Goal: Transaction & Acquisition: Purchase product/service

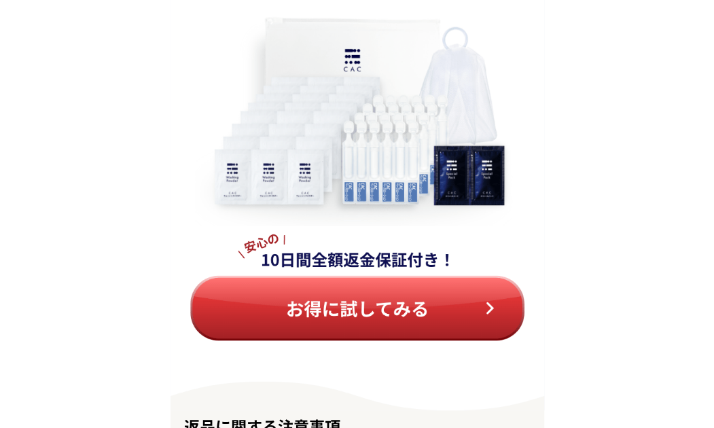
scroll to position [15391, 0]
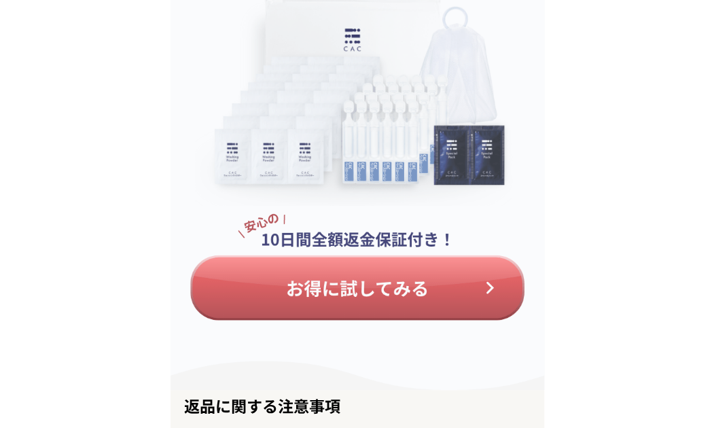
click at [286, 288] on img at bounding box center [358, 164] width 374 height 451
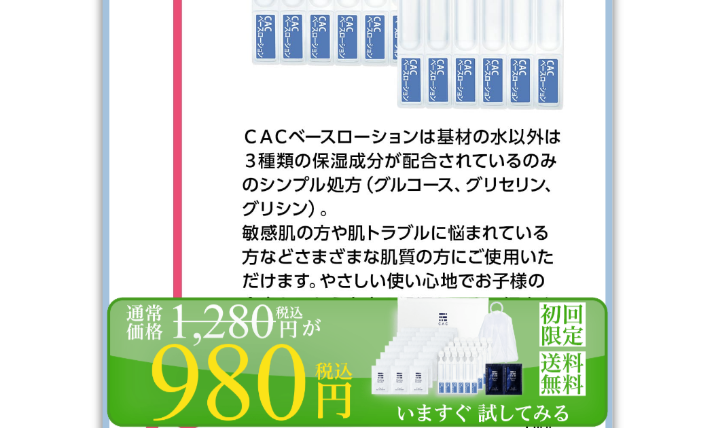
scroll to position [4215, 0]
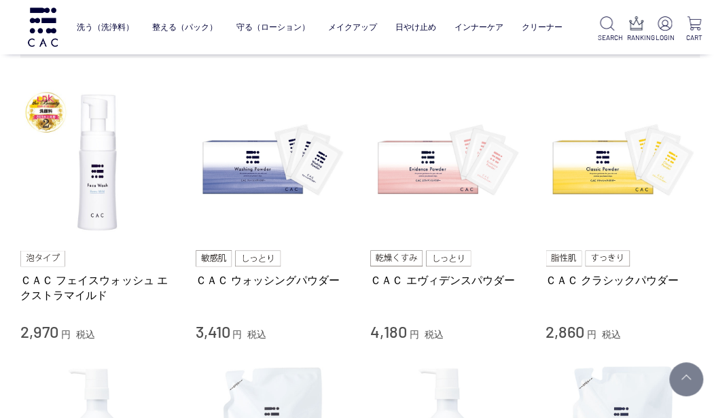
scroll to position [340, 0]
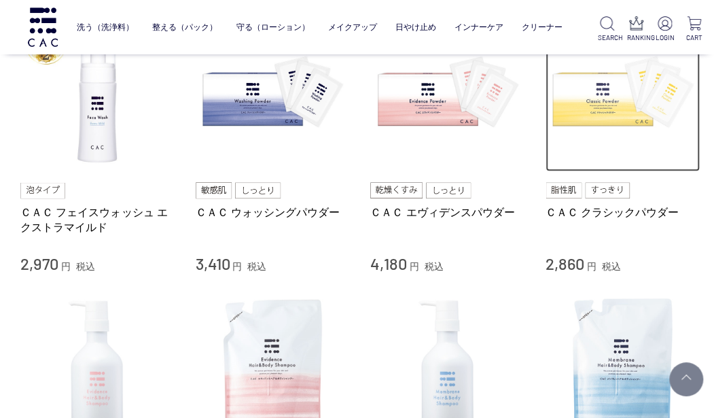
click at [608, 99] on img at bounding box center [623, 94] width 155 height 155
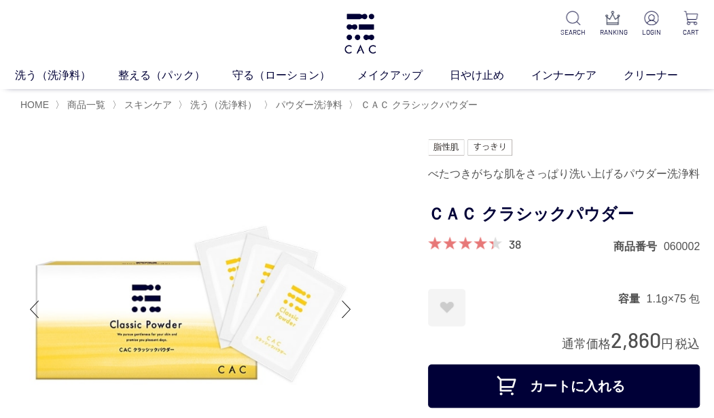
click at [566, 385] on button "カートに入れる" at bounding box center [564, 386] width 272 height 44
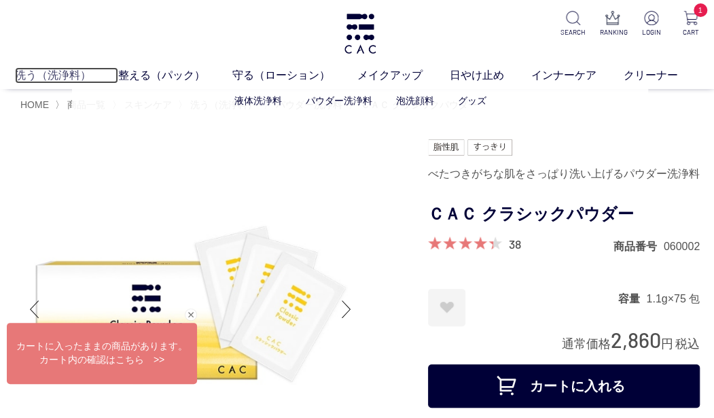
click at [64, 71] on link "洗う（洗浄料）" at bounding box center [66, 75] width 103 height 16
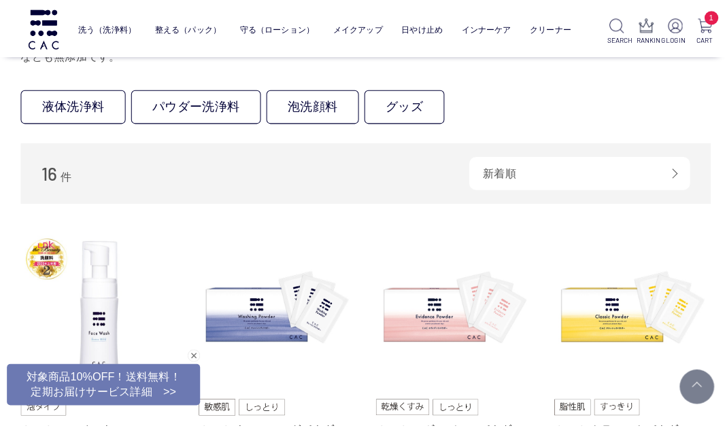
scroll to position [68, 0]
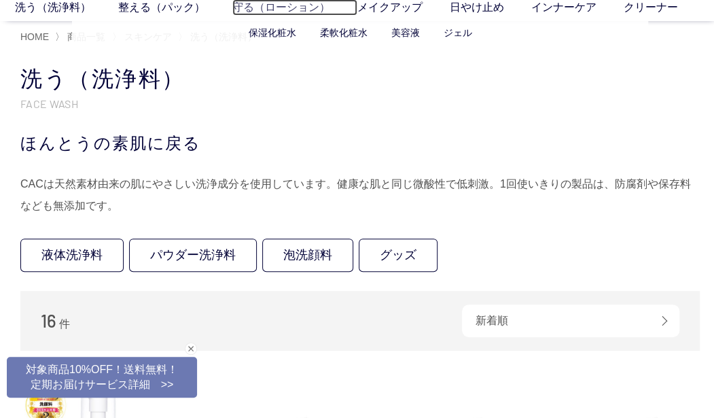
click at [288, 5] on link "守る（ローション）" at bounding box center [294, 7] width 125 height 16
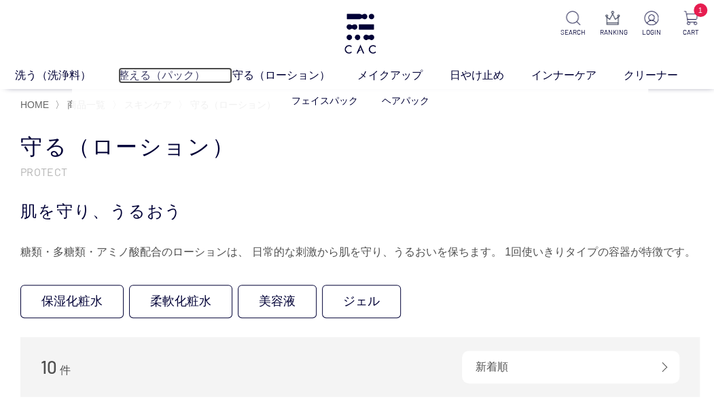
click at [150, 75] on link "整える（パック）" at bounding box center [175, 75] width 114 height 16
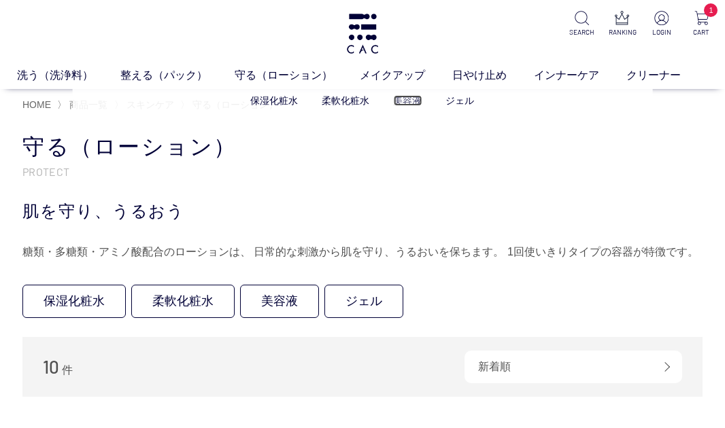
click at [409, 99] on link "美容液" at bounding box center [407, 100] width 29 height 11
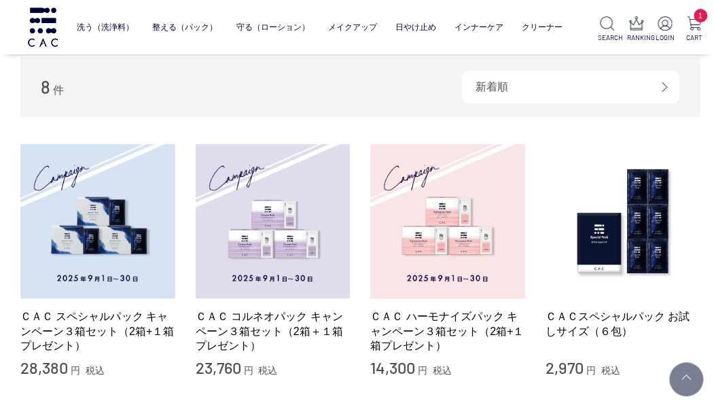
scroll to position [204, 0]
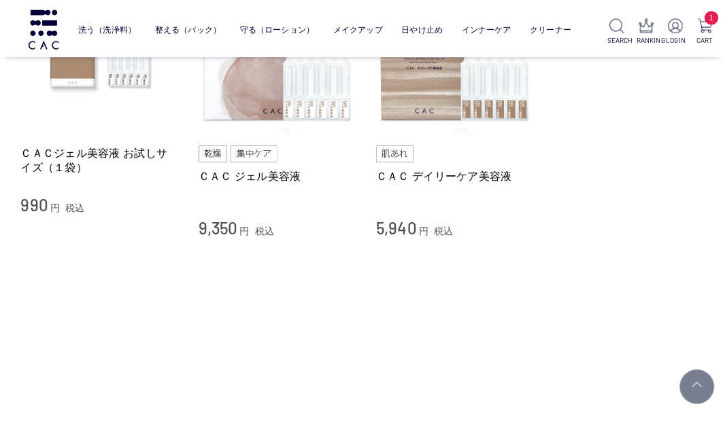
scroll to position [68, 0]
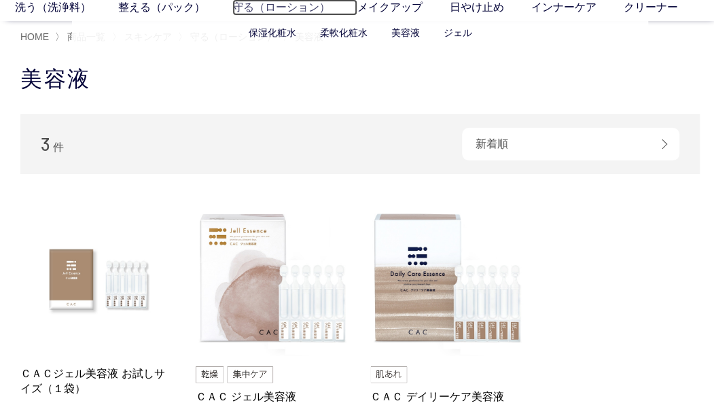
click at [270, 6] on link "守る（ローション）" at bounding box center [294, 7] width 125 height 16
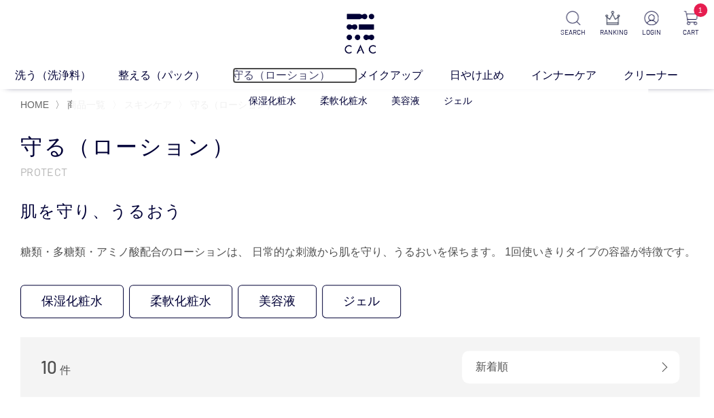
click at [298, 82] on link "守る（ローション）" at bounding box center [294, 75] width 125 height 16
click at [262, 103] on link "保湿化粧水" at bounding box center [273, 100] width 48 height 11
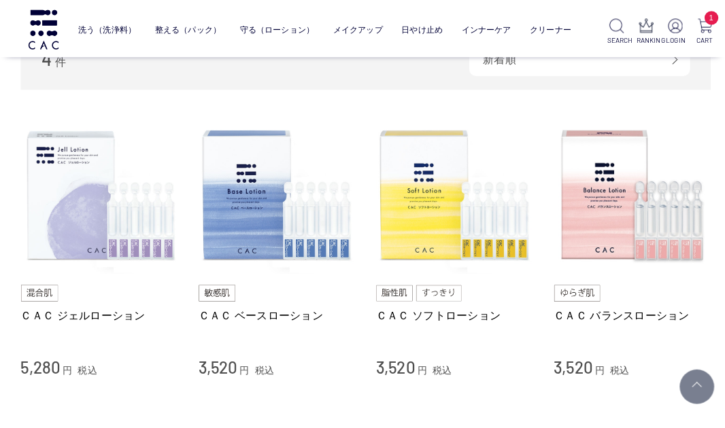
scroll to position [136, 0]
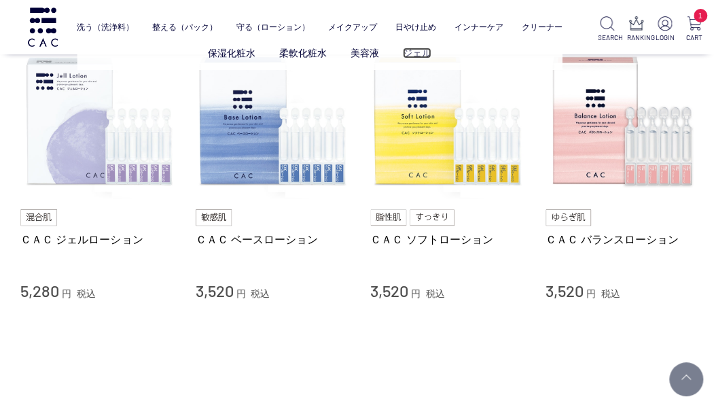
click at [419, 54] on link "ジェル" at bounding box center [417, 53] width 29 height 11
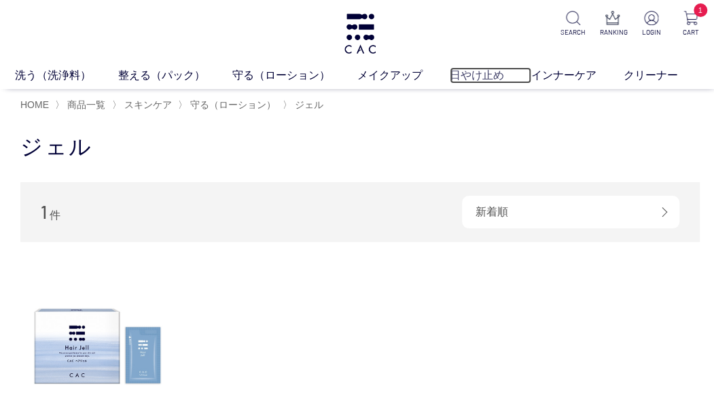
click at [486, 75] on link "日やけ止め" at bounding box center [491, 75] width 82 height 16
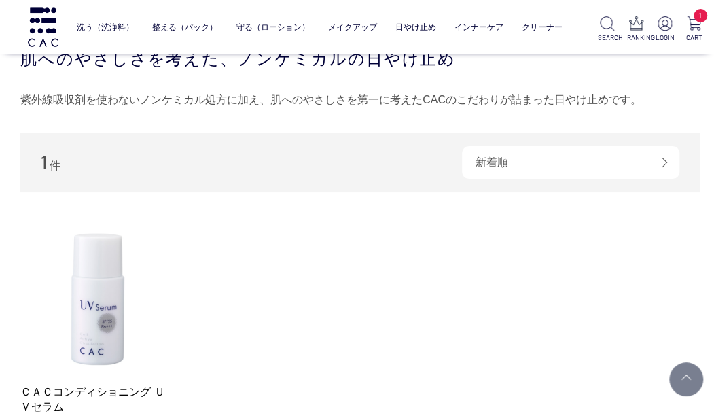
scroll to position [136, 0]
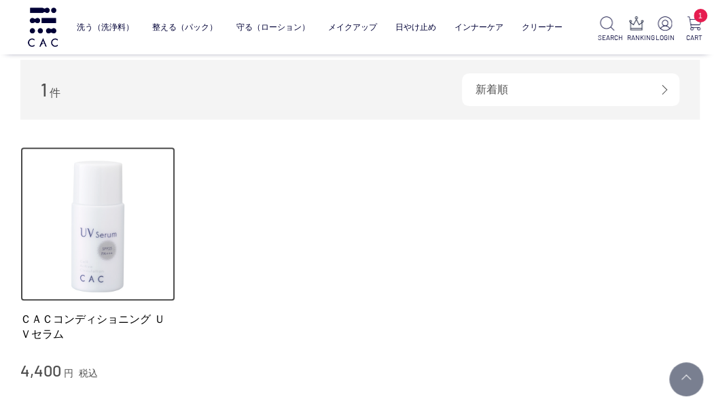
click at [75, 243] on img at bounding box center [97, 224] width 155 height 155
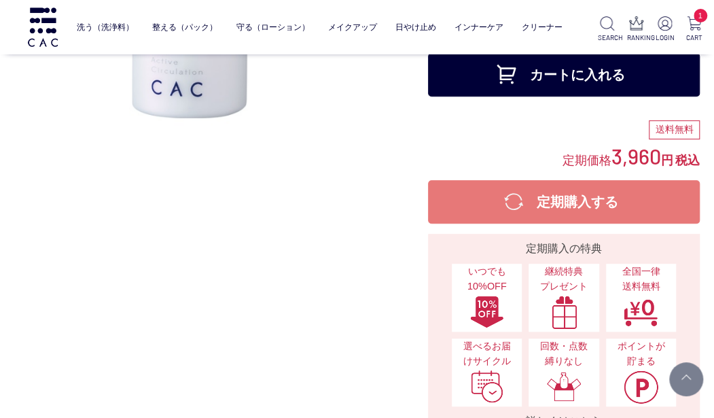
scroll to position [204, 0]
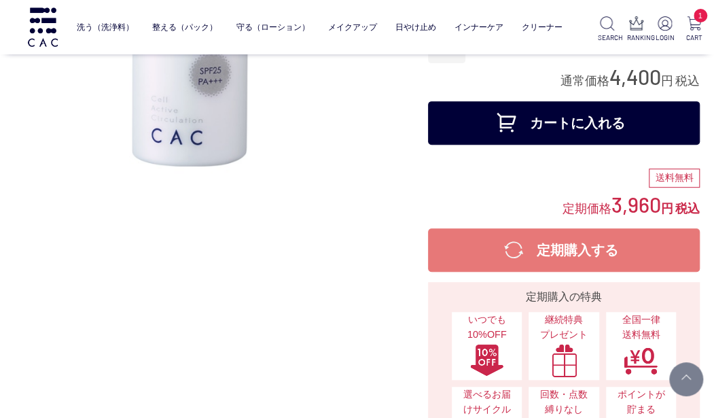
click at [571, 263] on button "定期購入する" at bounding box center [564, 250] width 272 height 44
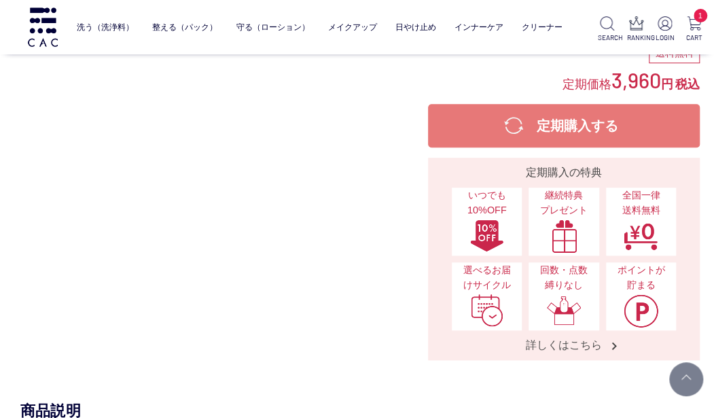
scroll to position [408, 0]
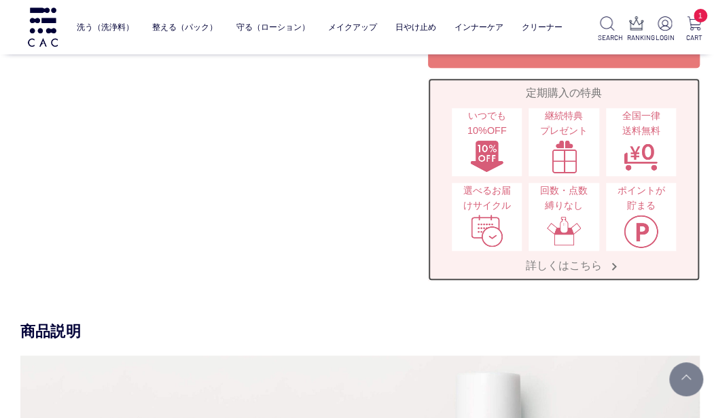
click at [582, 268] on span "詳しくはこちら" at bounding box center [564, 265] width 103 height 14
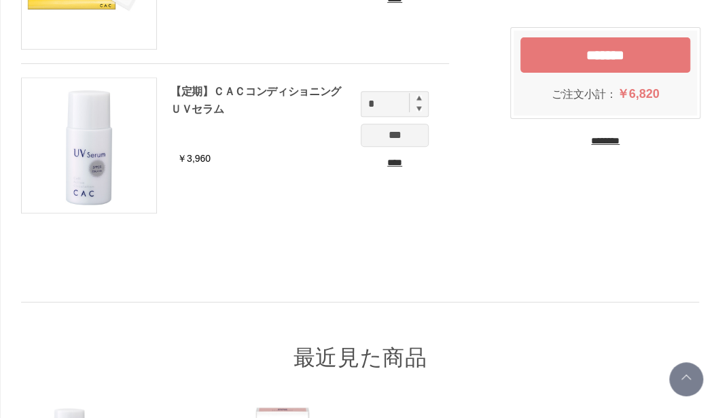
scroll to position [476, 0]
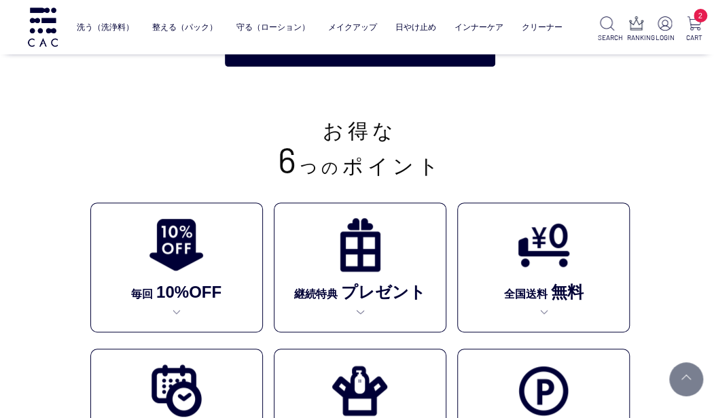
scroll to position [272, 0]
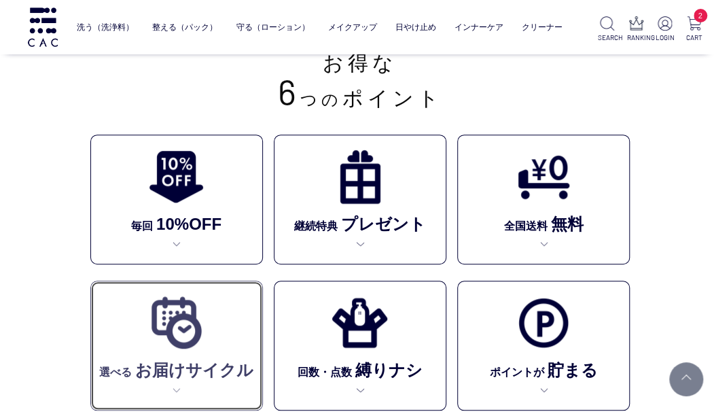
click at [180, 361] on span "お届けサイクル" at bounding box center [193, 370] width 122 height 18
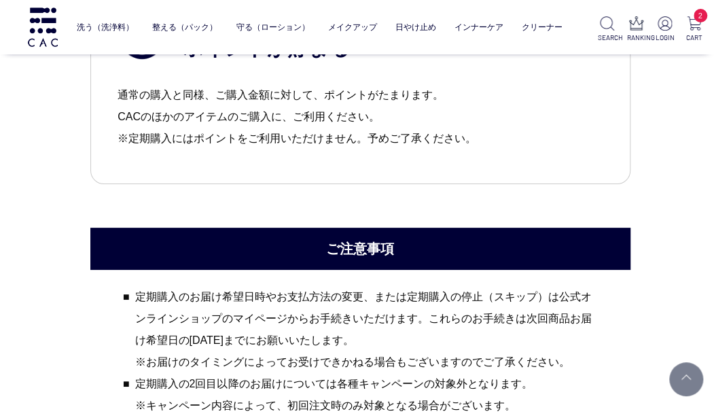
scroll to position [2069, 0]
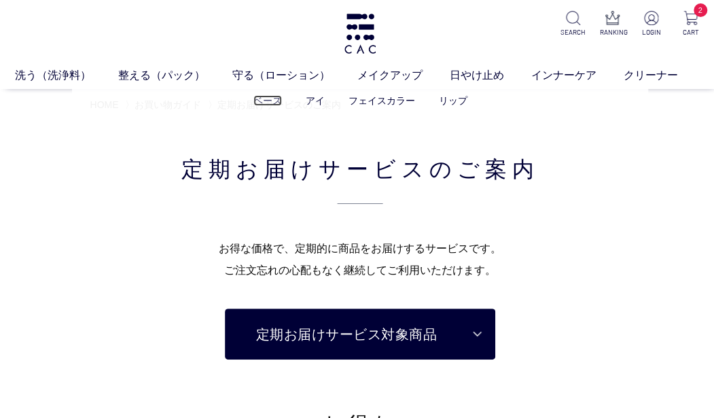
click at [259, 102] on link "ベース" at bounding box center [268, 100] width 29 height 11
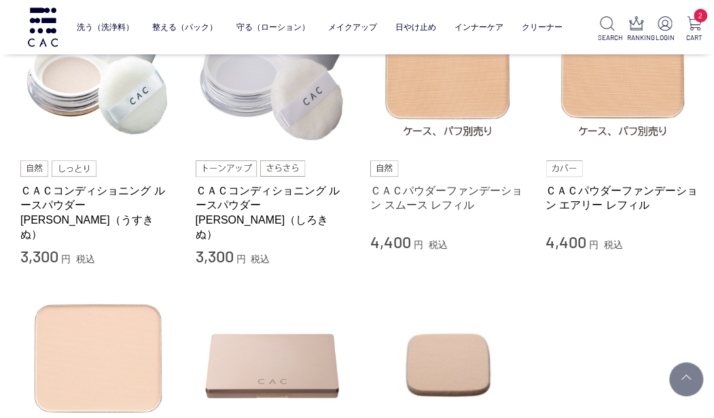
scroll to position [136, 0]
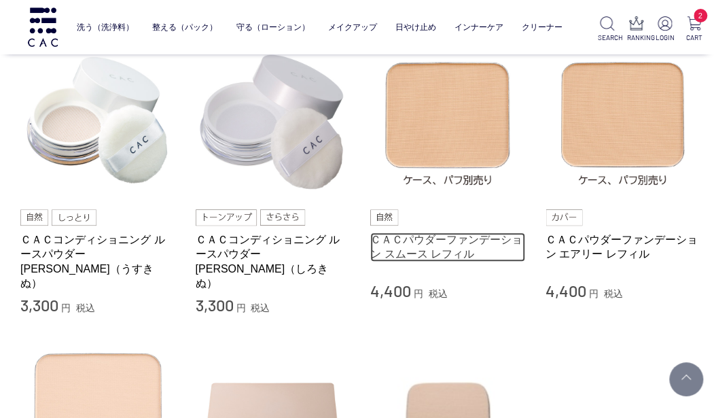
click at [411, 233] on link "ＣＡＣパウダーファンデーション スムース レフィル" at bounding box center [447, 246] width 155 height 29
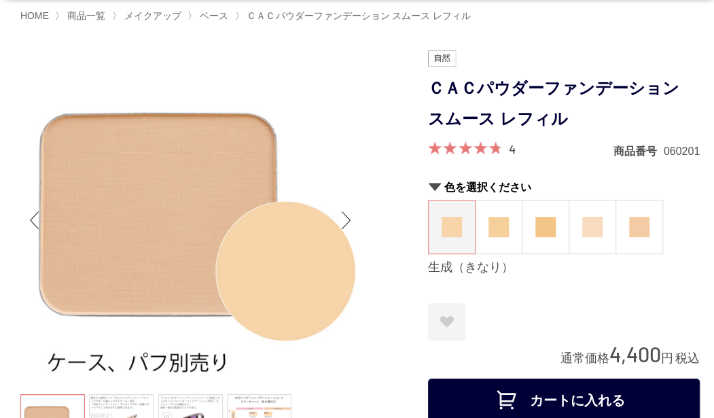
scroll to position [68, 0]
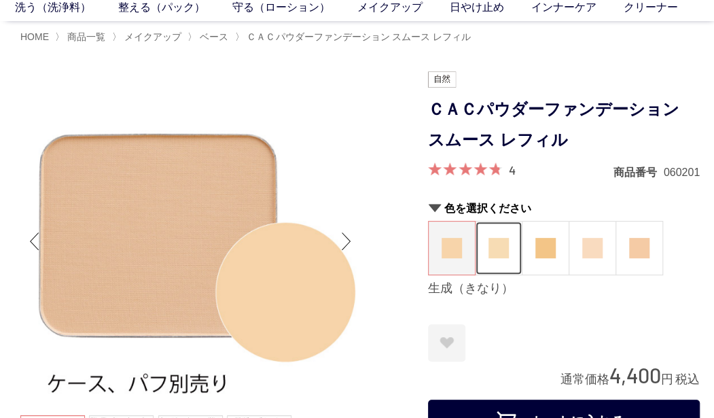
click at [491, 250] on img at bounding box center [499, 248] width 20 height 20
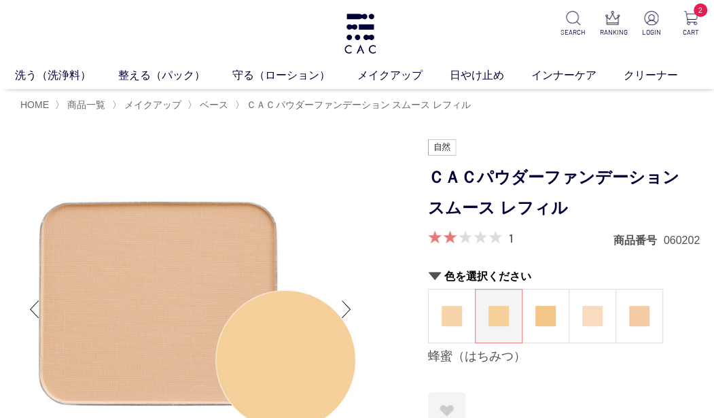
scroll to position [68, 0]
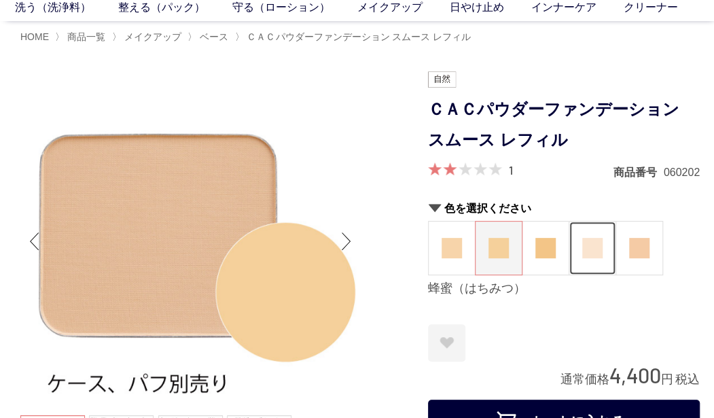
click at [606, 254] on figure at bounding box center [593, 248] width 46 height 53
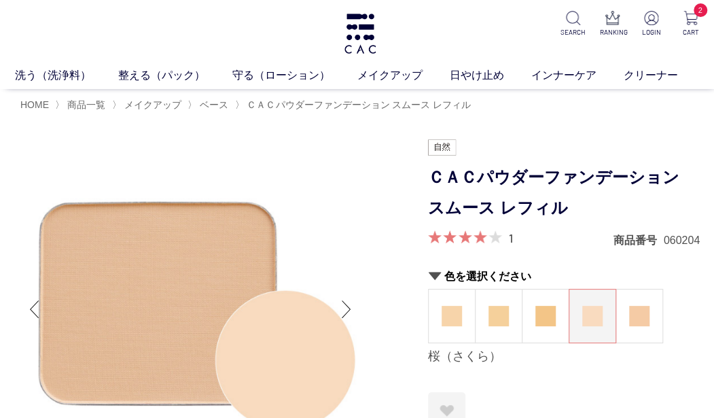
scroll to position [136, 0]
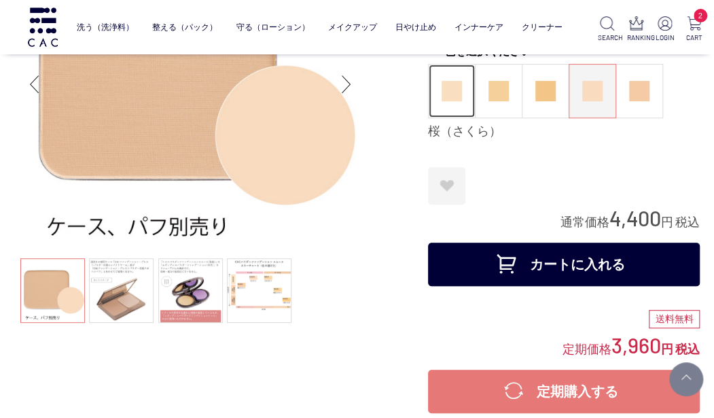
click at [447, 103] on figure at bounding box center [452, 91] width 46 height 53
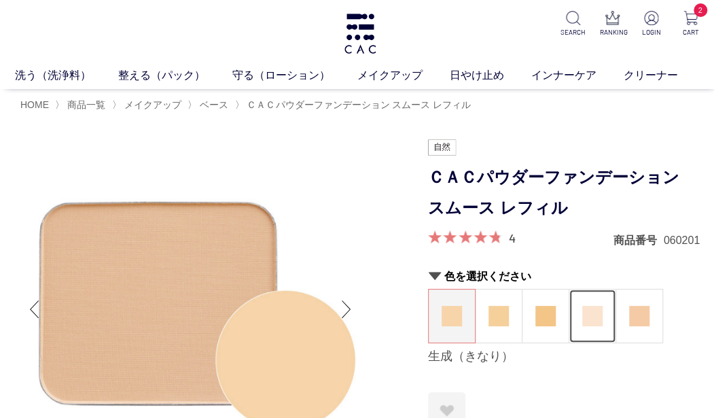
click at [596, 307] on img at bounding box center [593, 316] width 20 height 20
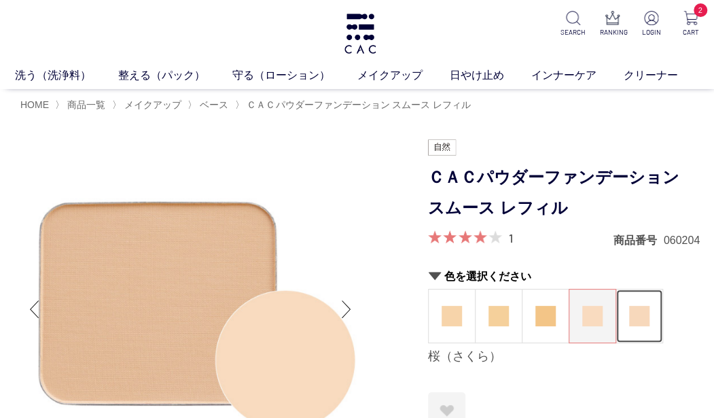
click at [655, 335] on figure at bounding box center [640, 316] width 46 height 53
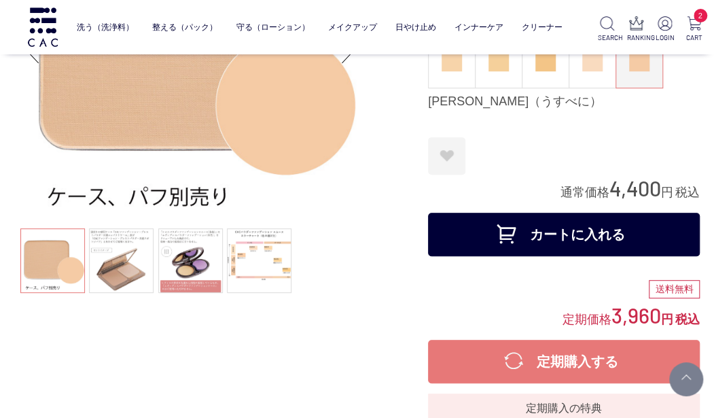
scroll to position [136, 0]
